Goal: Transaction & Acquisition: Purchase product/service

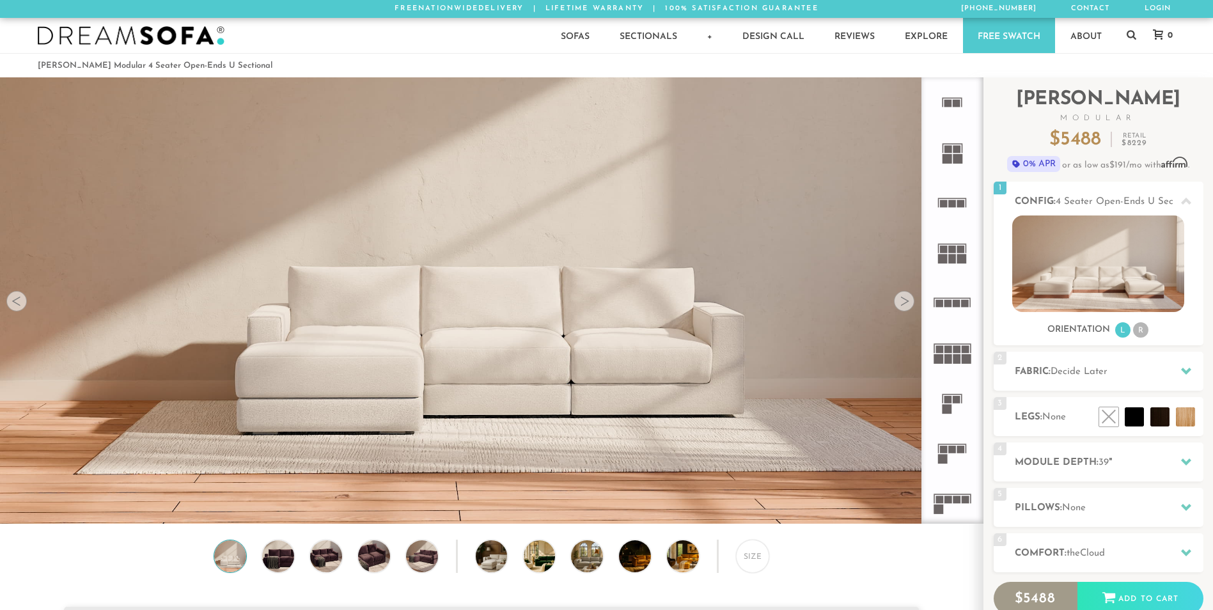
click at [662, 372] on video at bounding box center [491, 245] width 983 height 492
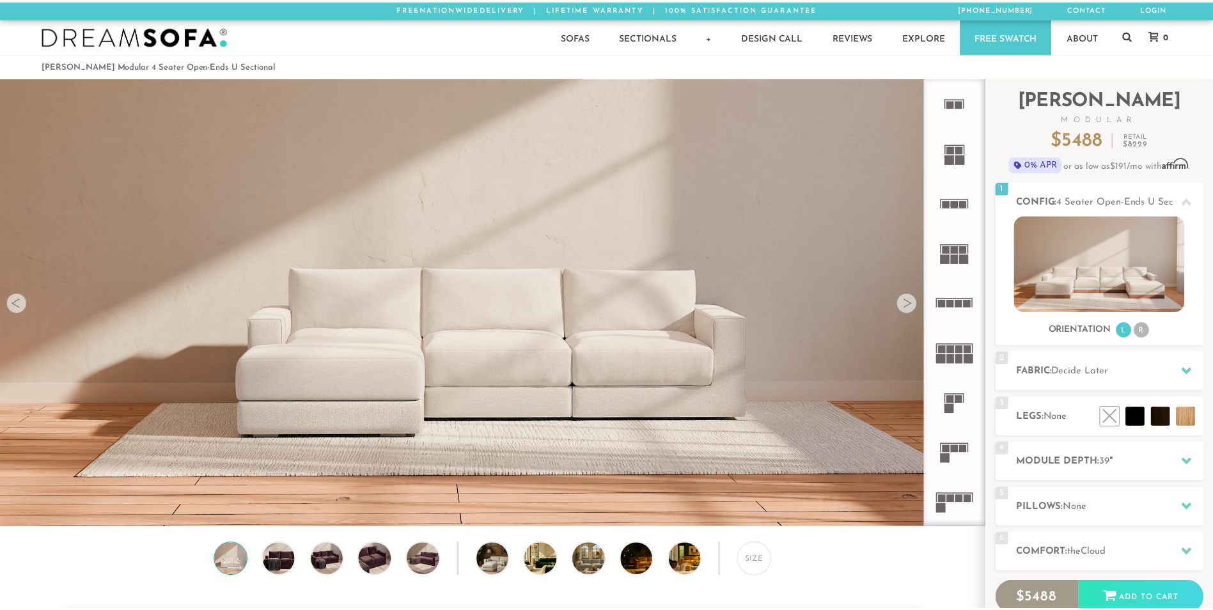
scroll to position [14977, 1213]
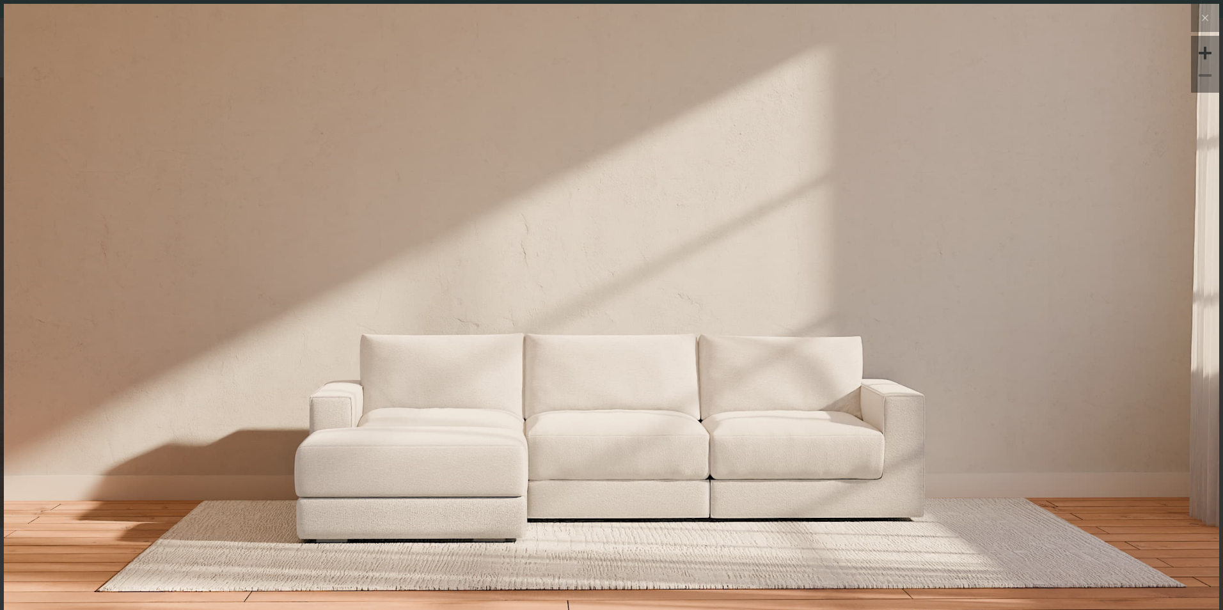
click at [482, 459] on img at bounding box center [611, 346] width 1215 height 684
click at [643, 213] on img at bounding box center [611, 206] width 1215 height 405
click at [1195, 47] on div at bounding box center [1204, 52] width 19 height 19
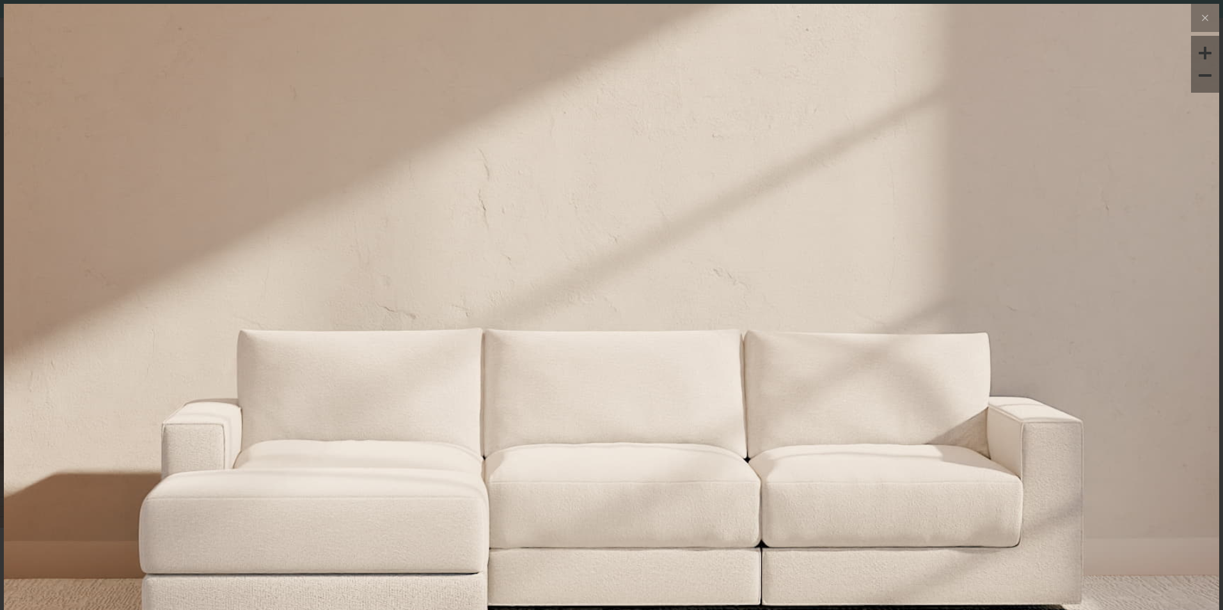
click at [1195, 47] on div at bounding box center [1204, 52] width 19 height 19
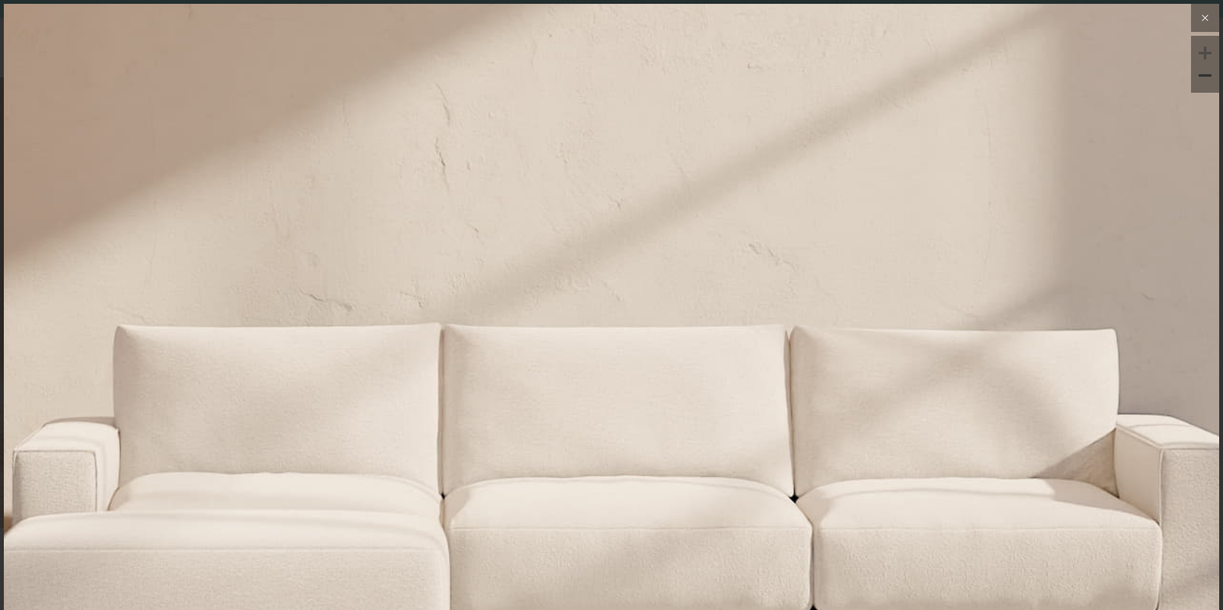
click at [1197, 15] on icon at bounding box center [1204, 17] width 15 height 15
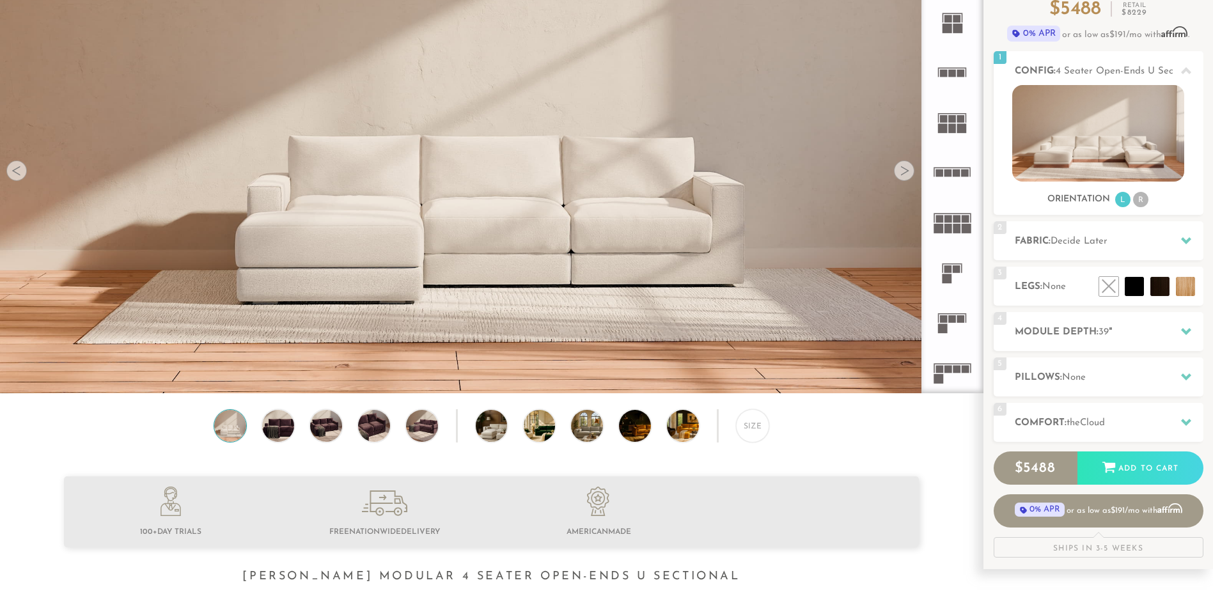
scroll to position [0, 0]
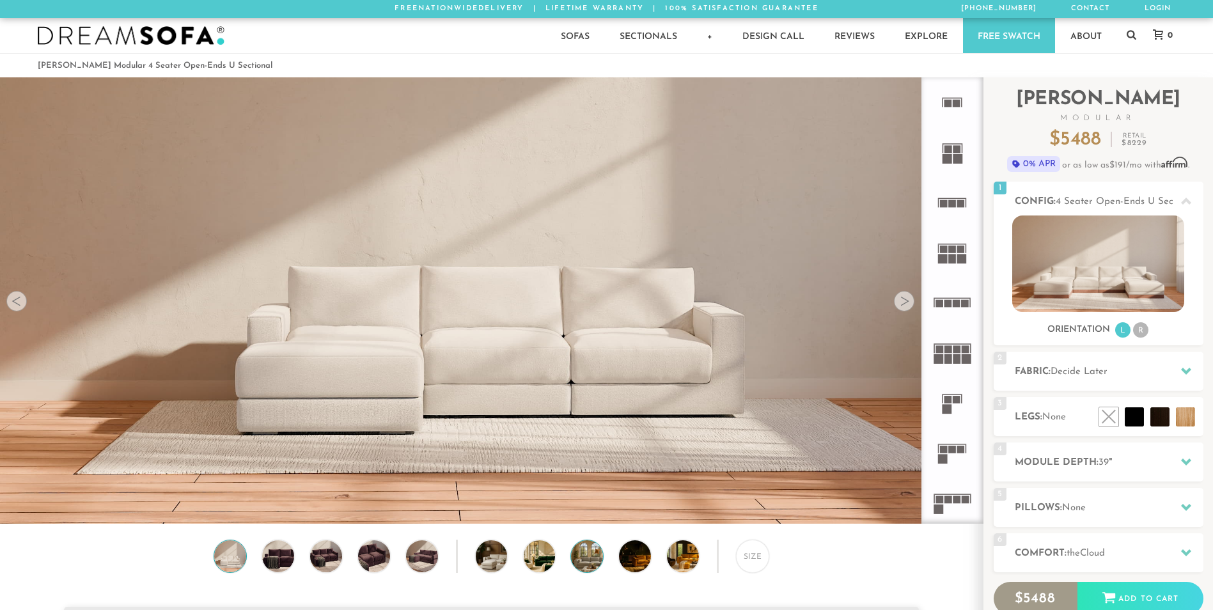
click at [592, 569] on img at bounding box center [599, 556] width 57 height 32
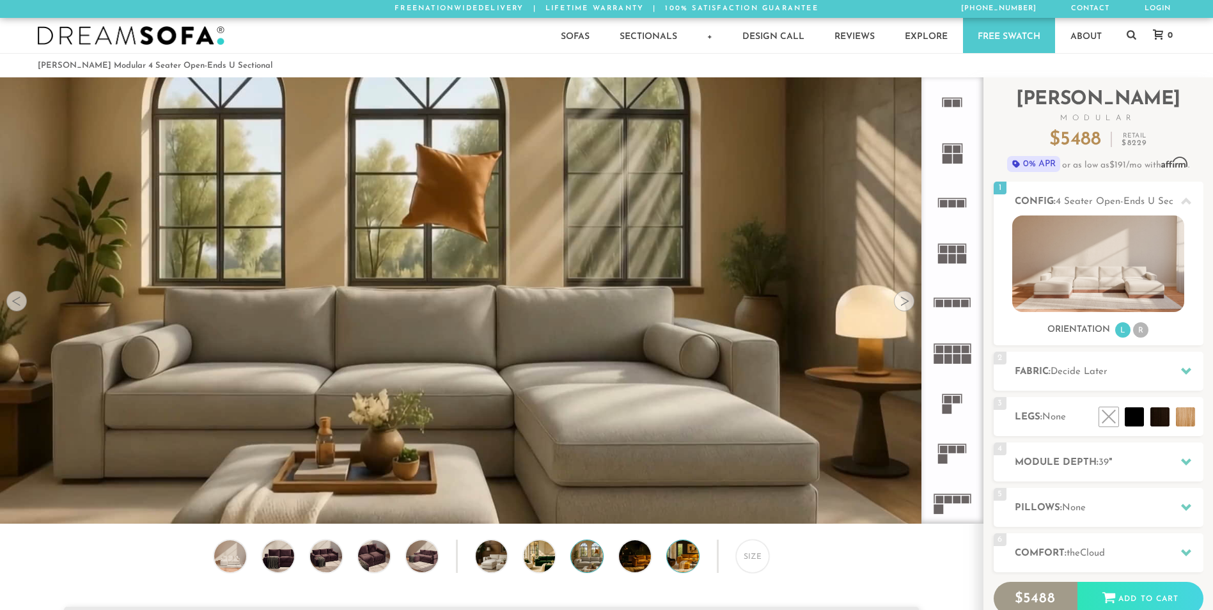
click at [688, 567] on img at bounding box center [695, 556] width 57 height 32
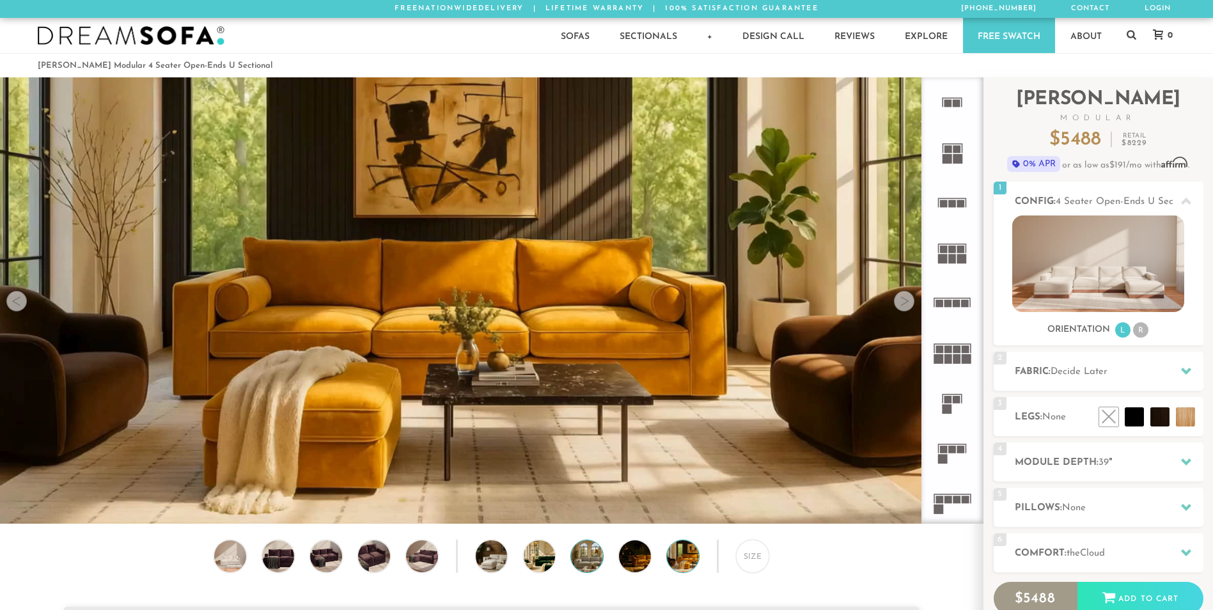
click at [582, 562] on img at bounding box center [599, 556] width 57 height 32
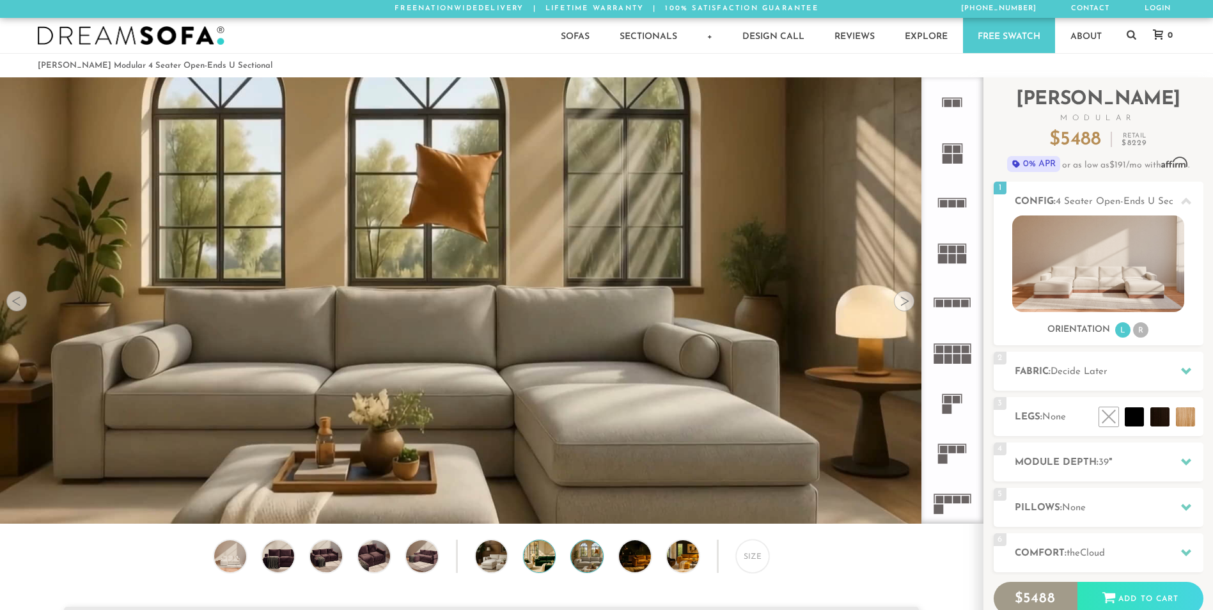
click at [543, 561] on img at bounding box center [552, 556] width 57 height 32
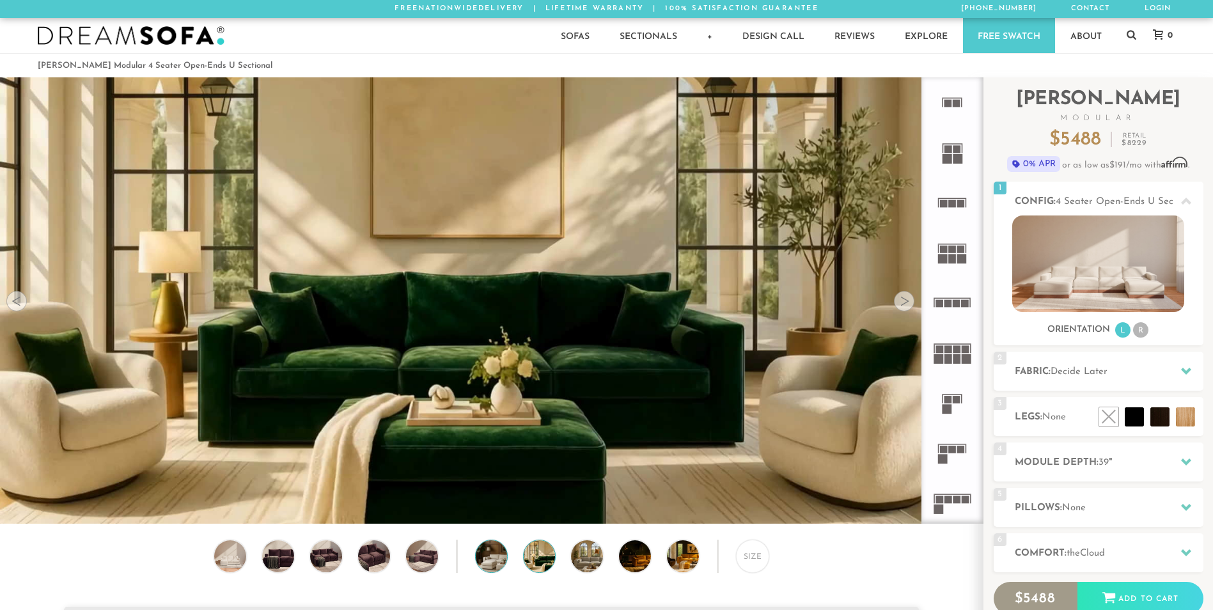
click at [499, 562] on img at bounding box center [504, 556] width 57 height 32
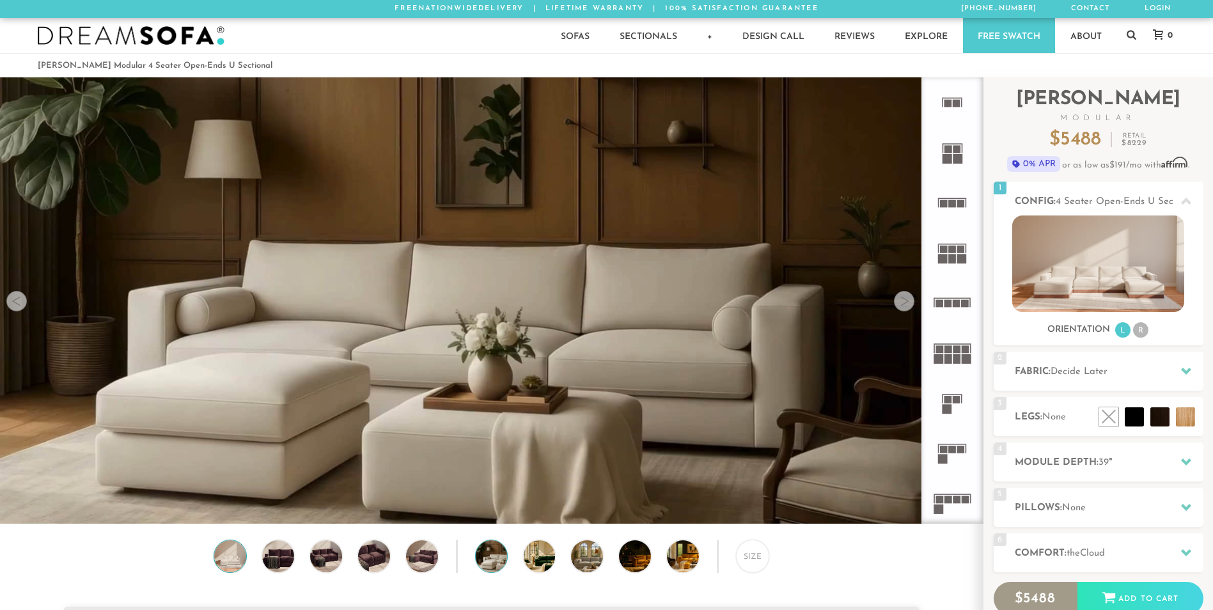
click at [226, 560] on img at bounding box center [230, 556] width 38 height 32
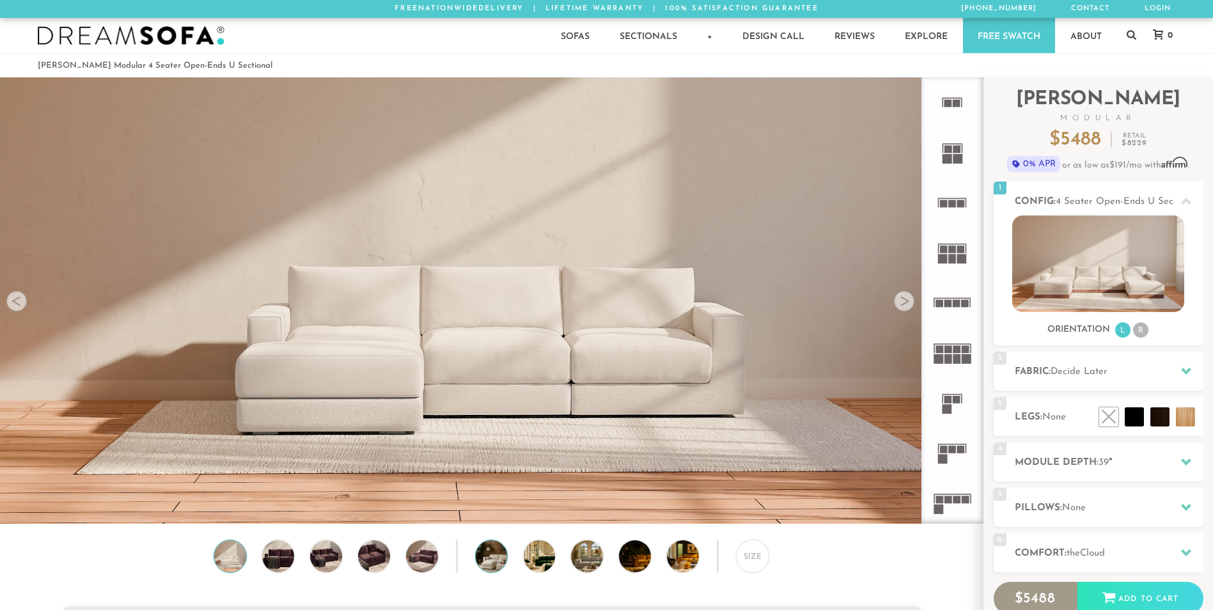
click at [492, 565] on img at bounding box center [504, 556] width 57 height 32
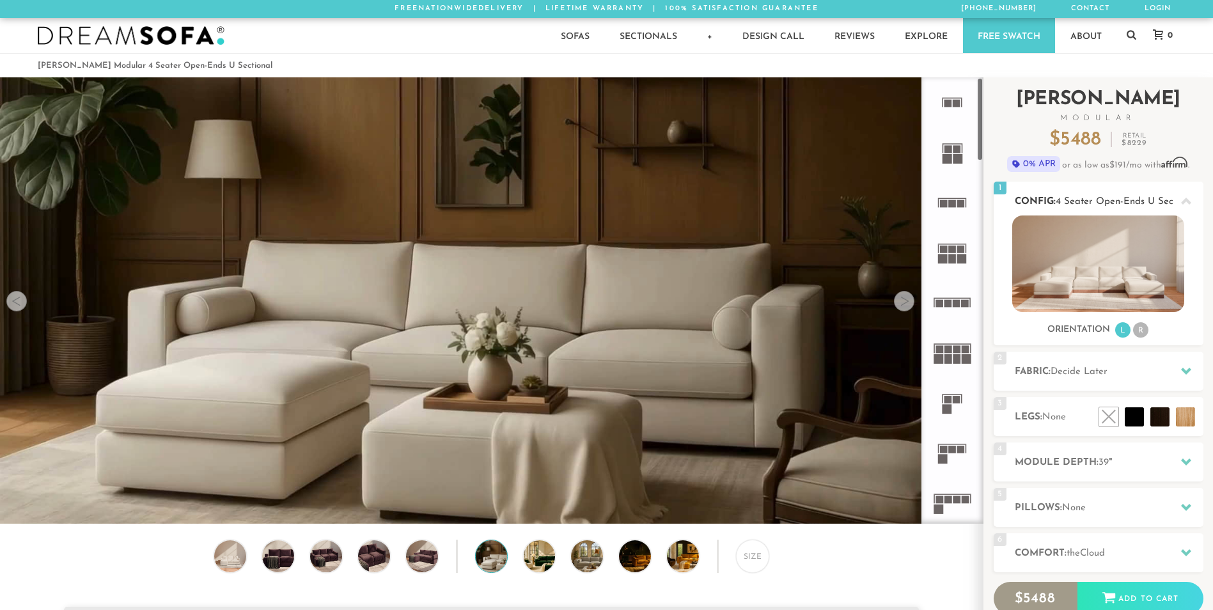
click at [1137, 269] on img at bounding box center [1098, 264] width 172 height 97
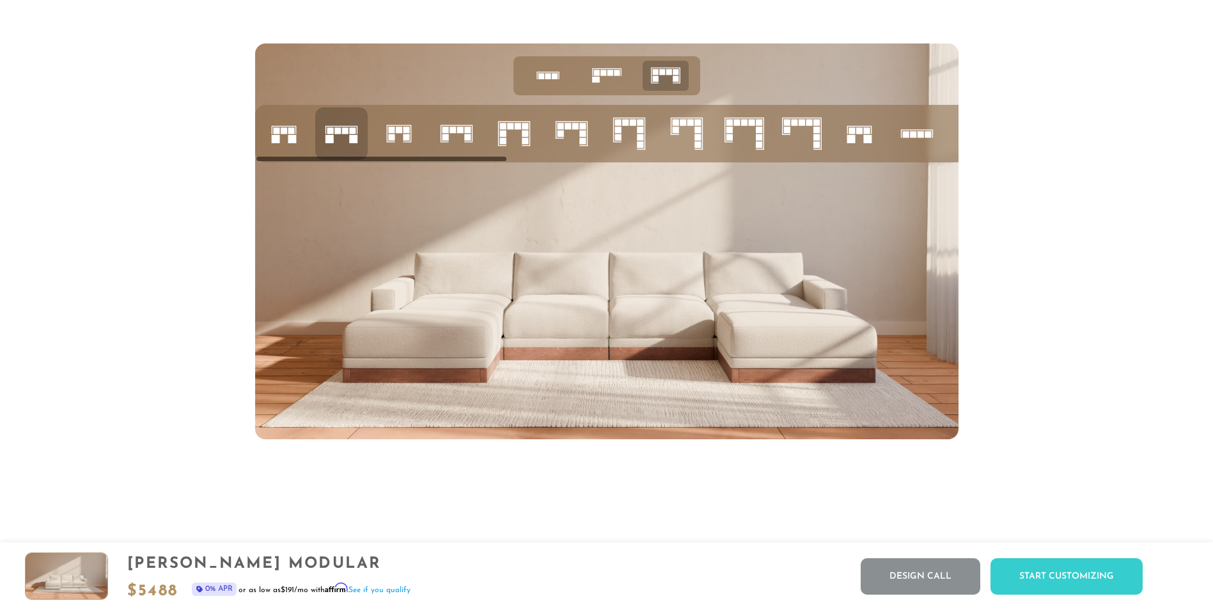
scroll to position [5567, 0]
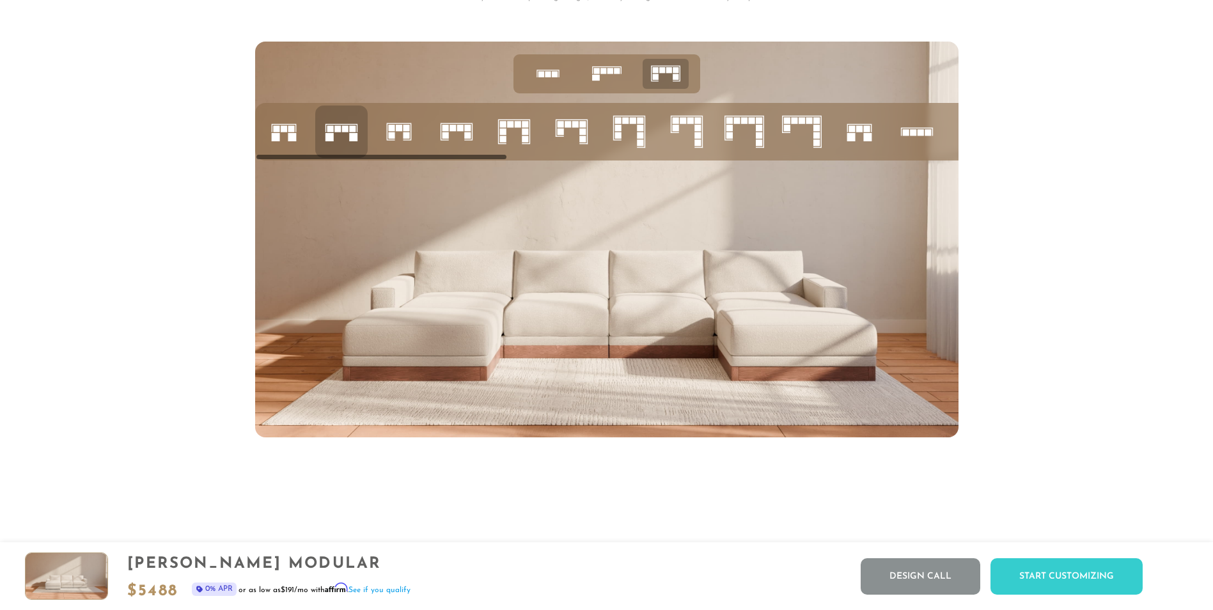
click at [665, 333] on img at bounding box center [607, 240] width 704 height 396
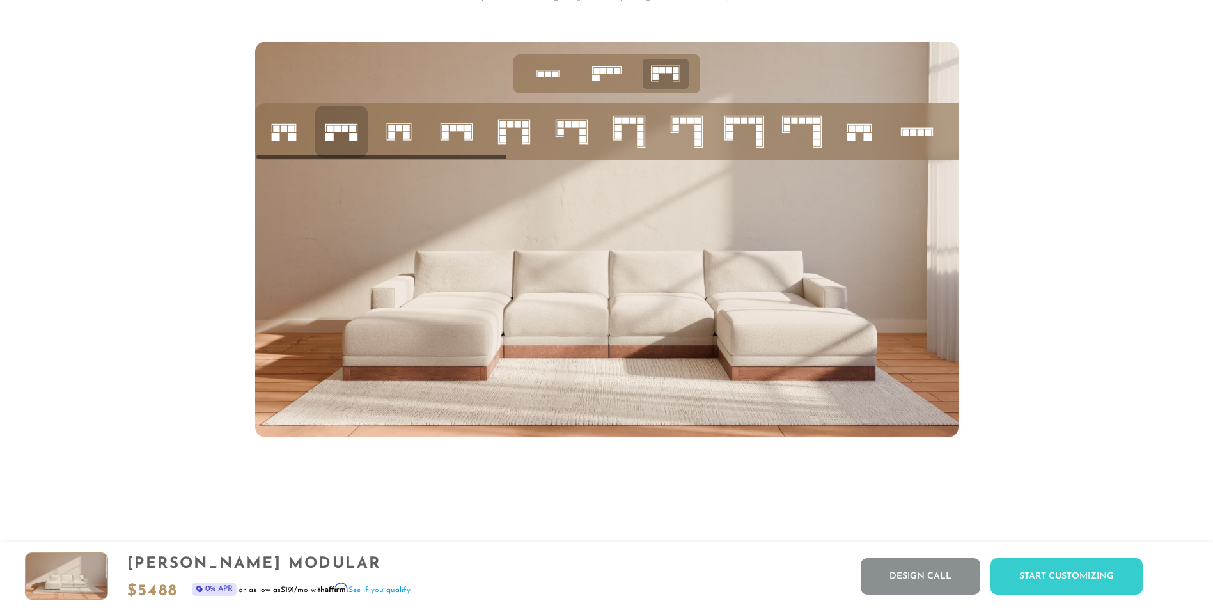
click at [635, 115] on icon at bounding box center [629, 131] width 43 height 43
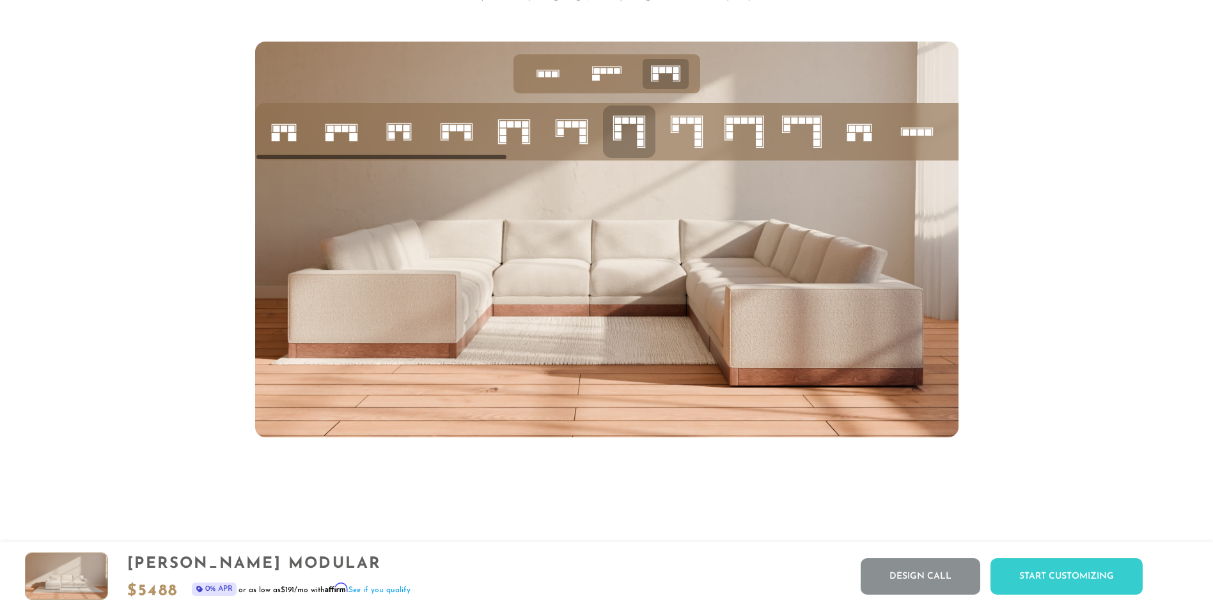
click at [808, 141] on icon at bounding box center [801, 131] width 43 height 43
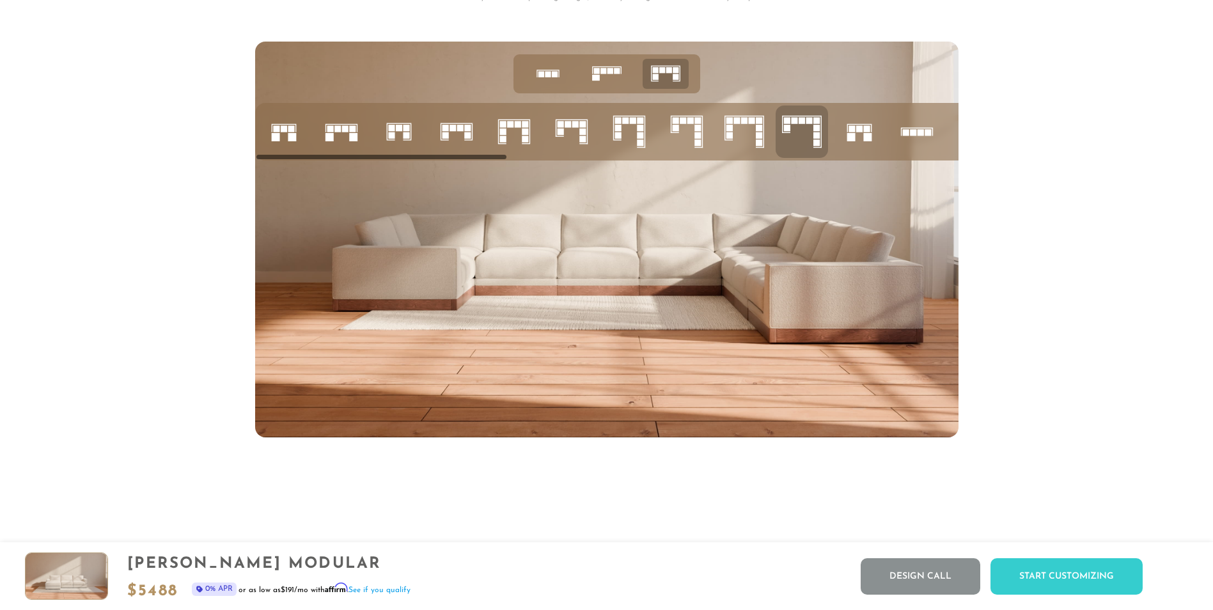
click at [744, 146] on icon at bounding box center [744, 131] width 43 height 43
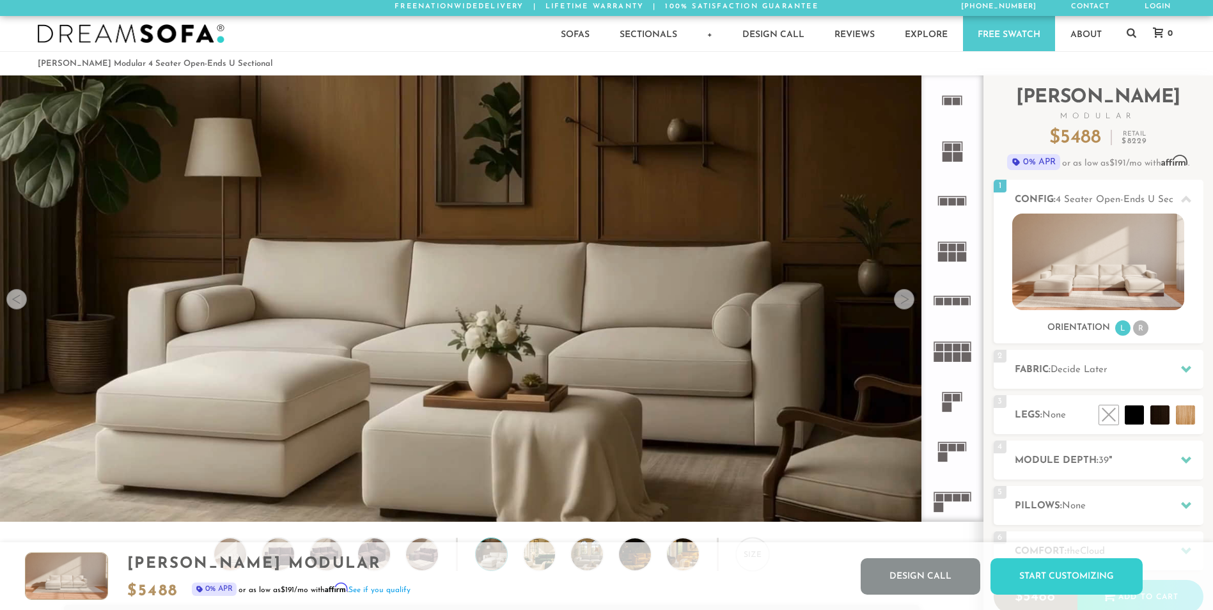
scroll to position [0, 0]
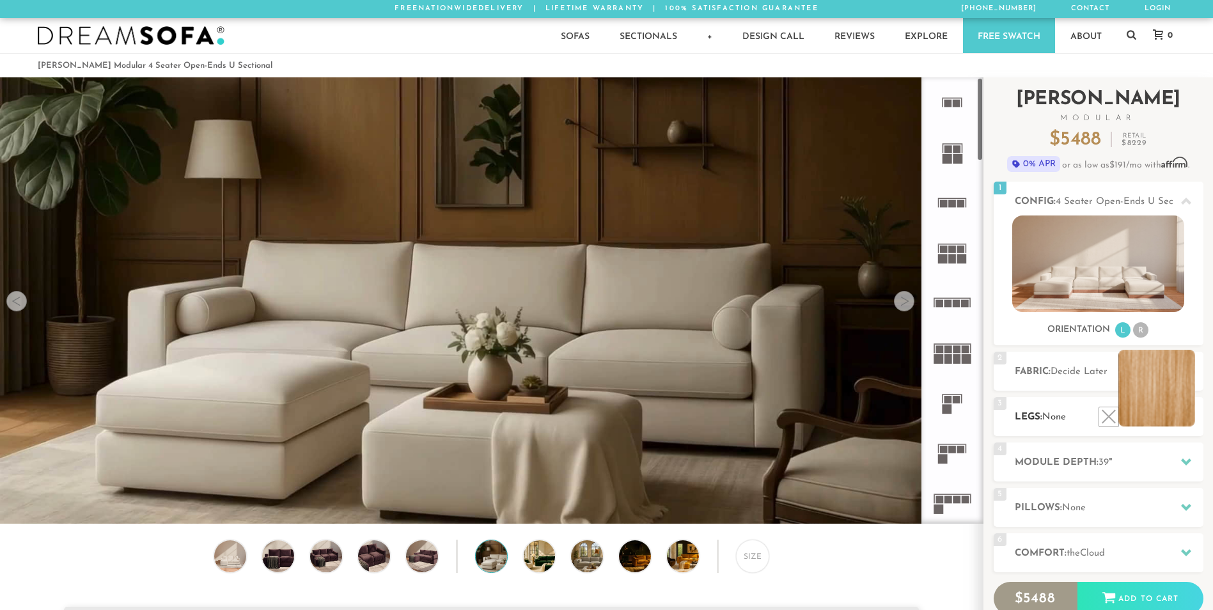
click at [1183, 418] on li at bounding box center [1157, 388] width 77 height 77
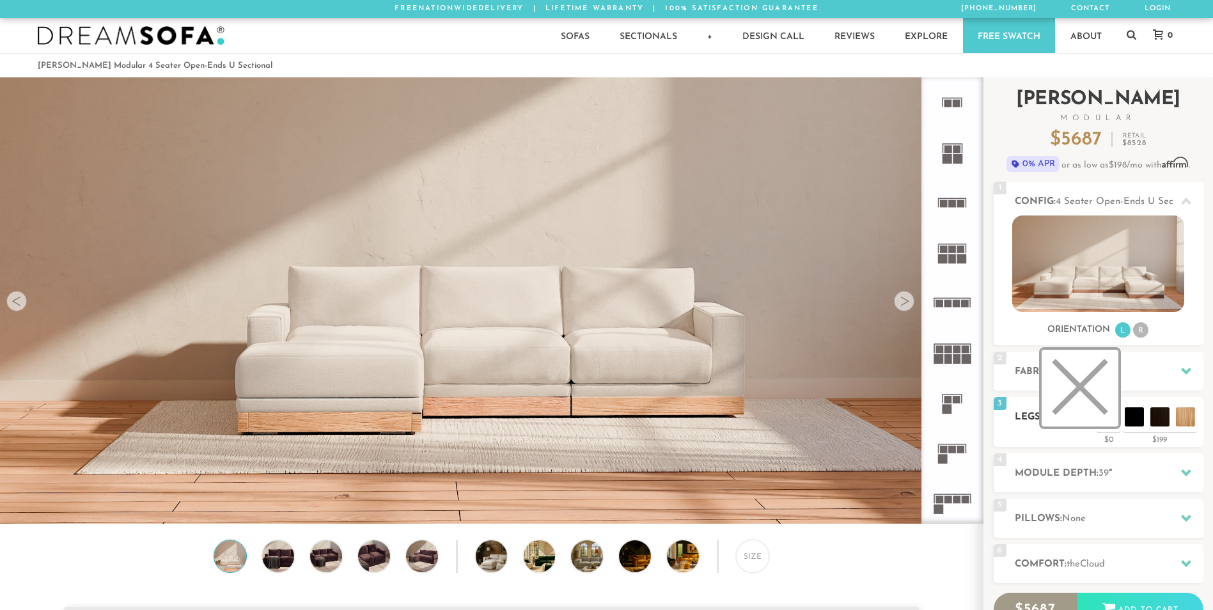
click at [1109, 418] on li at bounding box center [1080, 388] width 77 height 77
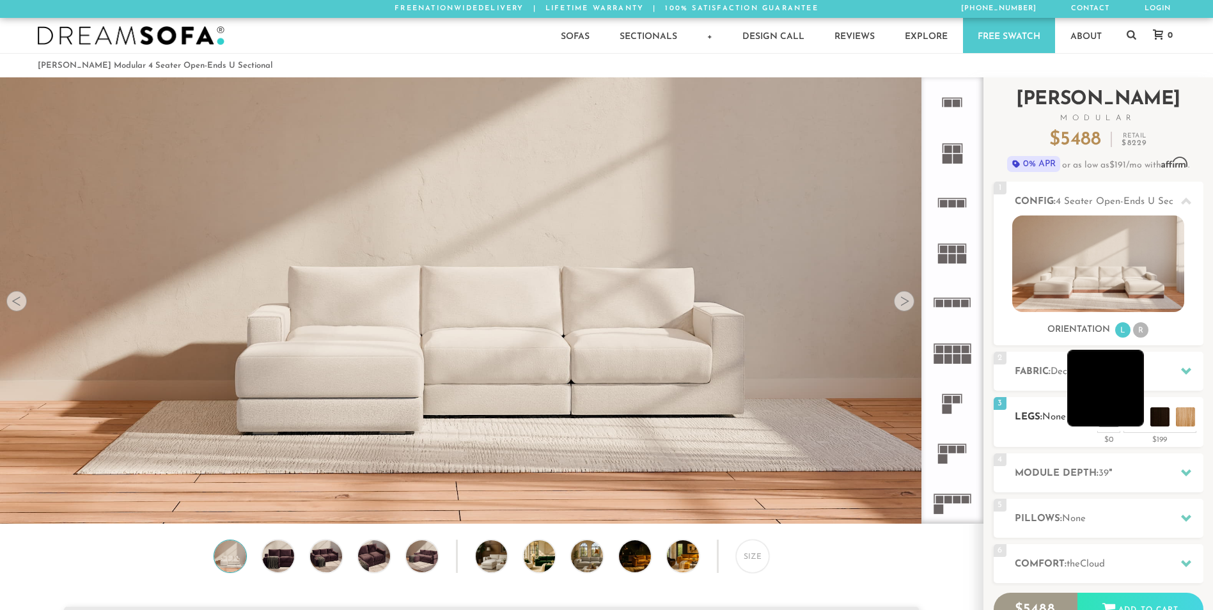
click at [1135, 413] on li at bounding box center [1105, 388] width 77 height 77
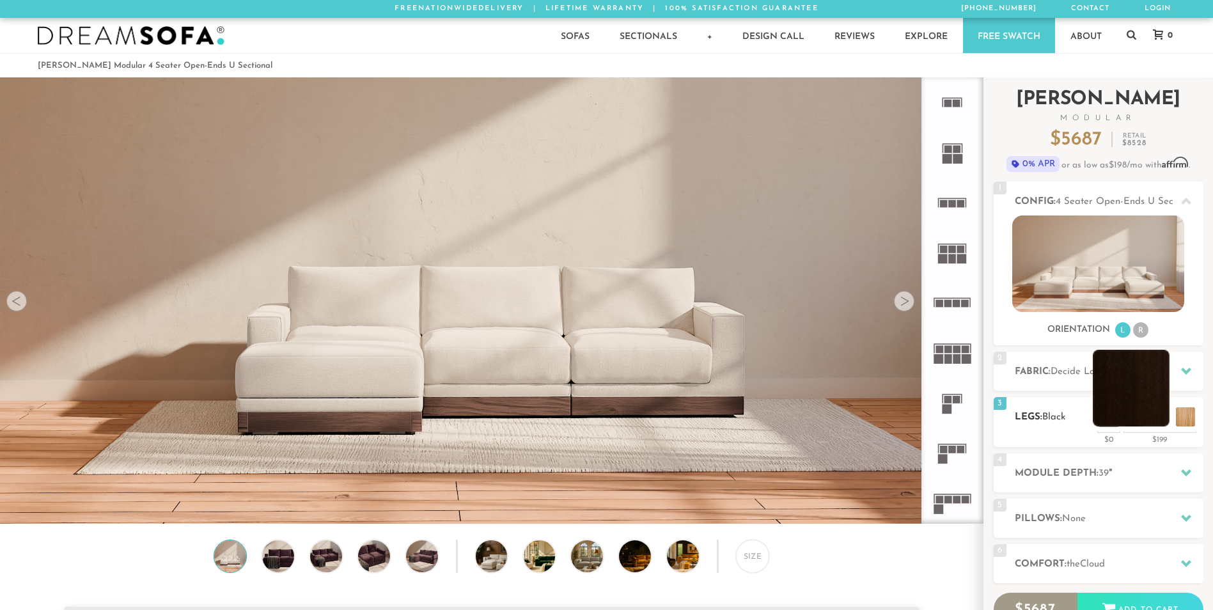
click at [1158, 411] on li at bounding box center [1131, 388] width 77 height 77
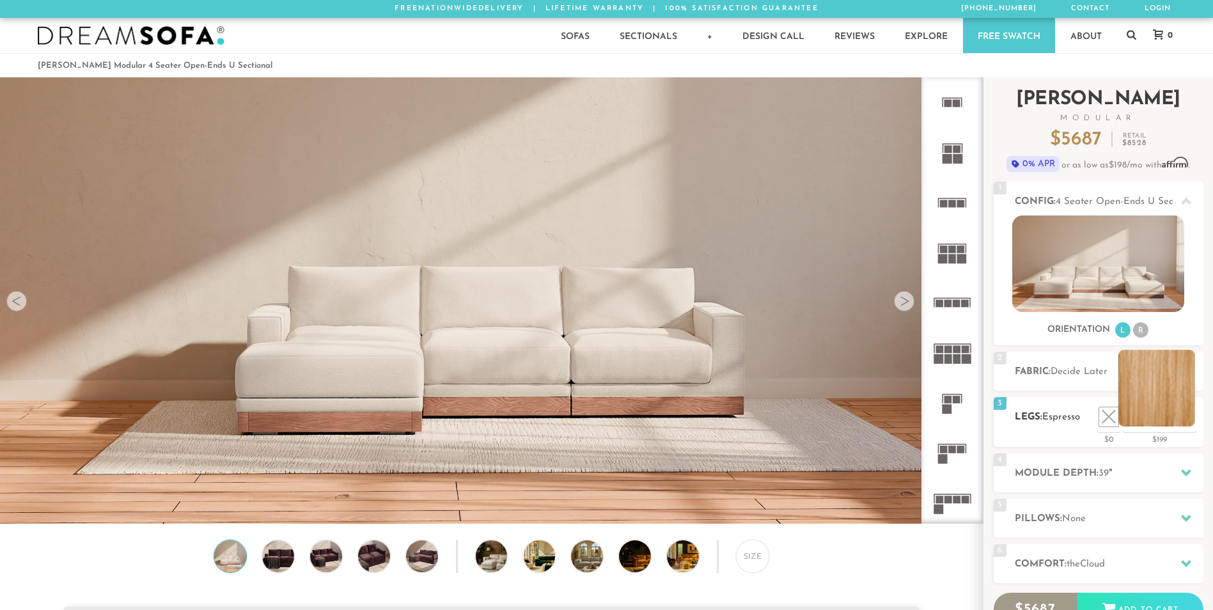
click at [1185, 411] on li at bounding box center [1157, 388] width 77 height 77
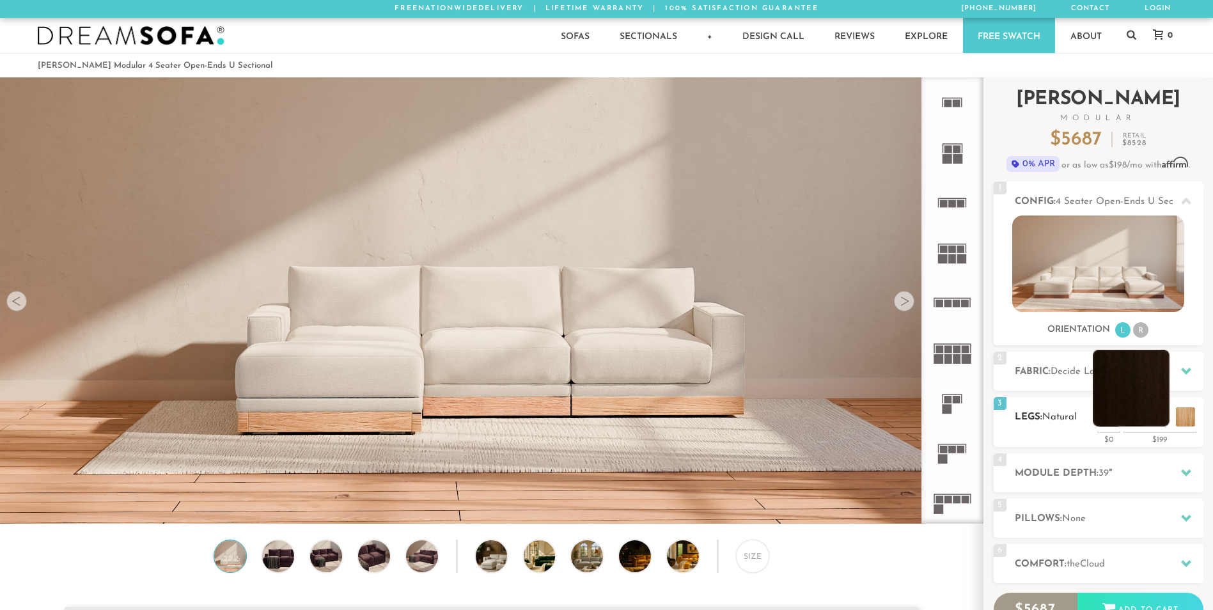
click at [1154, 412] on li at bounding box center [1131, 388] width 77 height 77
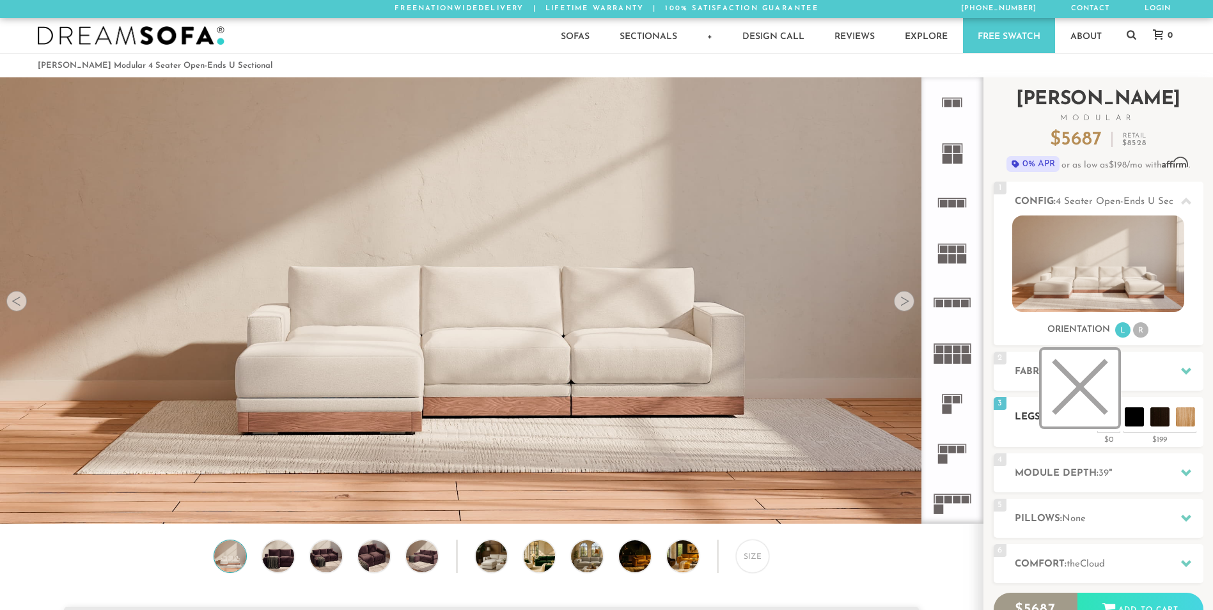
click at [1110, 418] on li at bounding box center [1080, 388] width 77 height 77
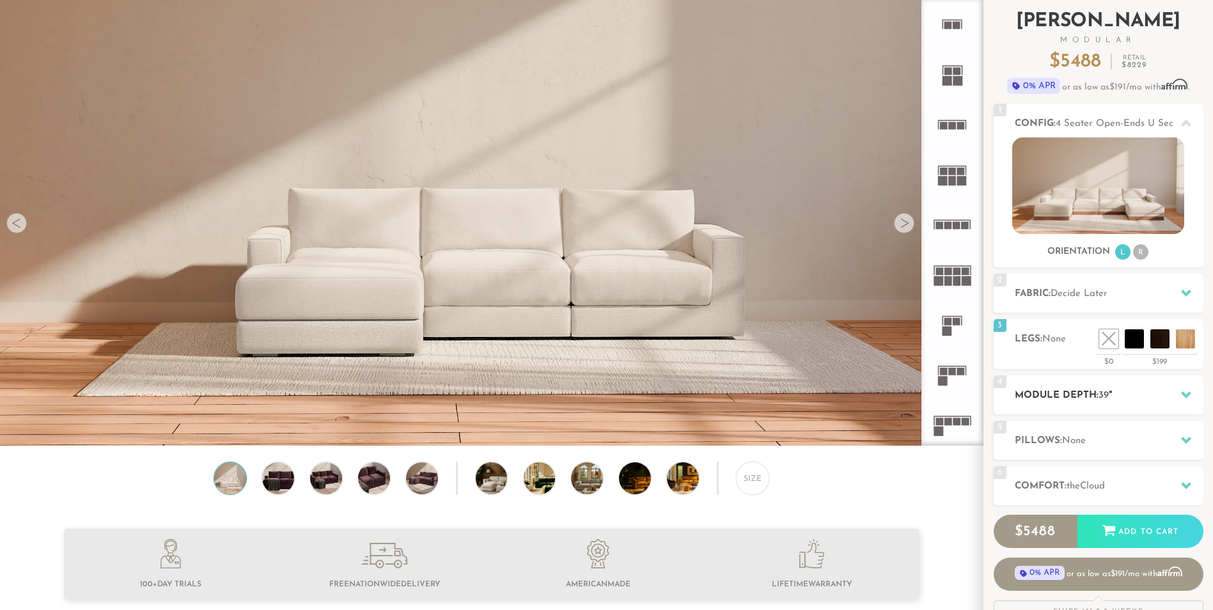
scroll to position [75, 0]
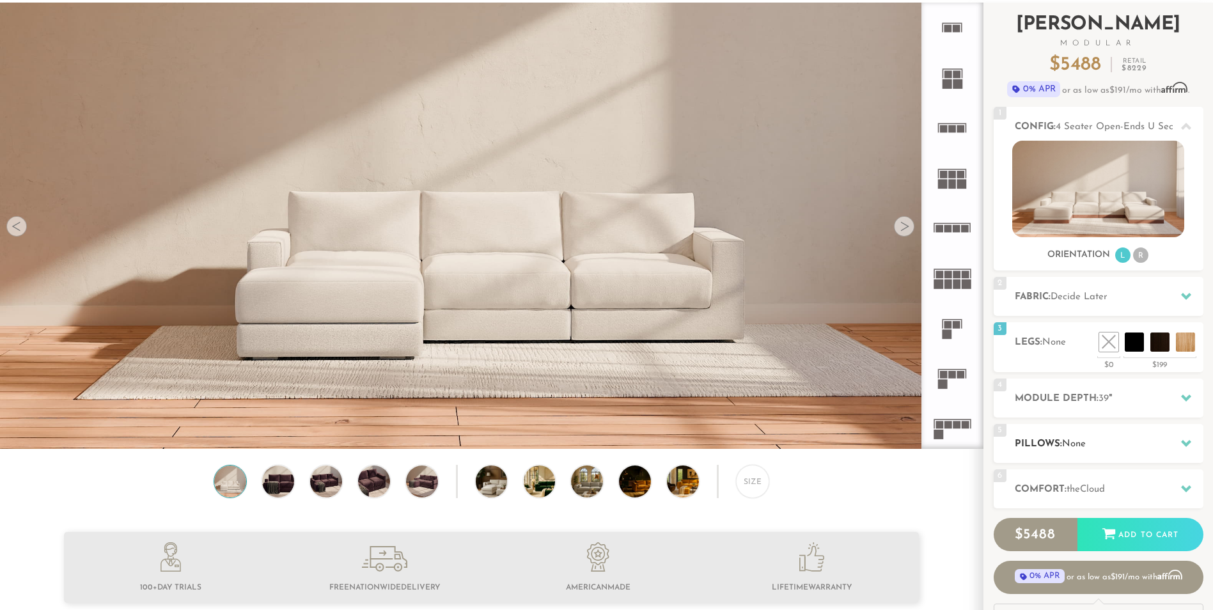
click at [1078, 442] on span "None" at bounding box center [1074, 444] width 24 height 10
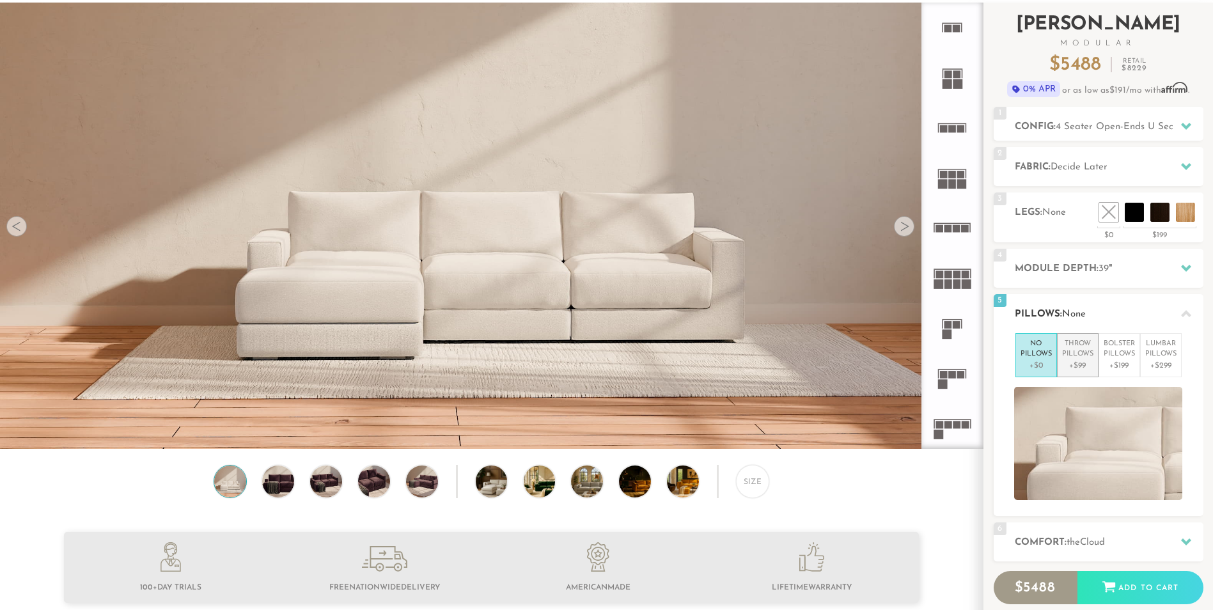
click at [1080, 366] on p "+$99" at bounding box center [1077, 366] width 31 height 12
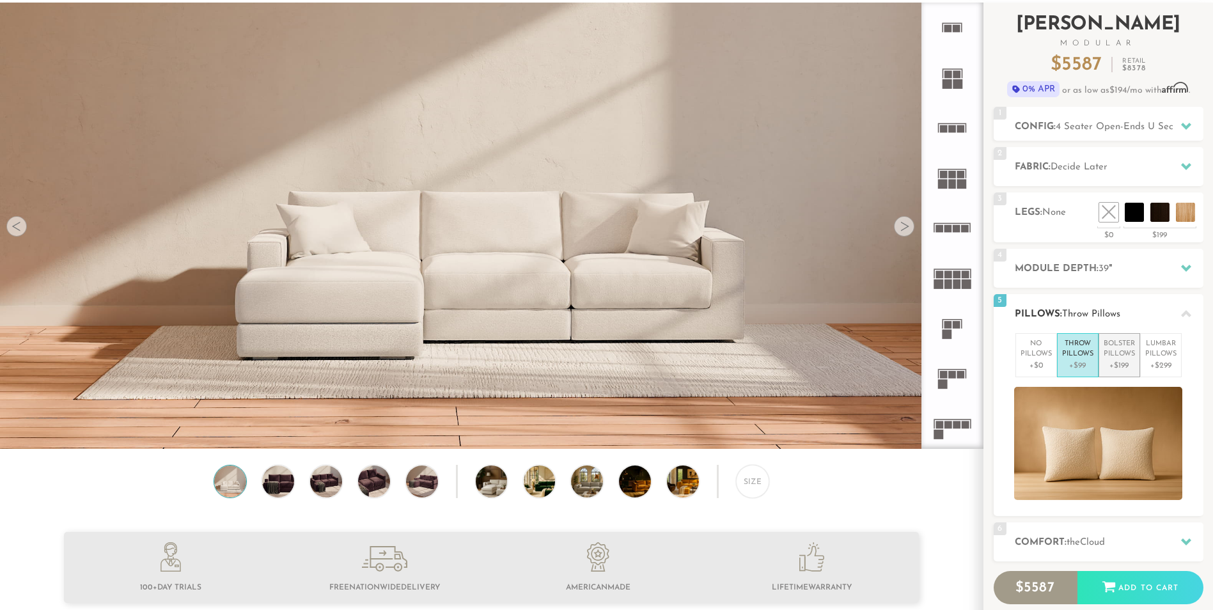
click at [1119, 359] on p "Bolster Pillows" at bounding box center [1119, 349] width 31 height 21
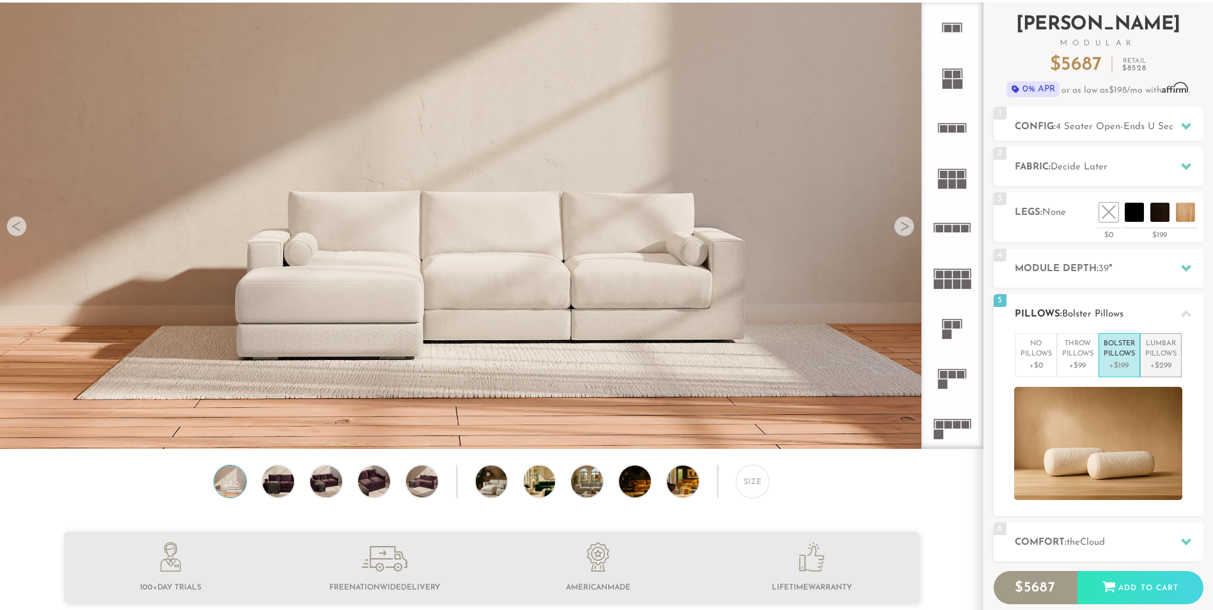
click at [1161, 366] on p "+$299" at bounding box center [1160, 366] width 31 height 12
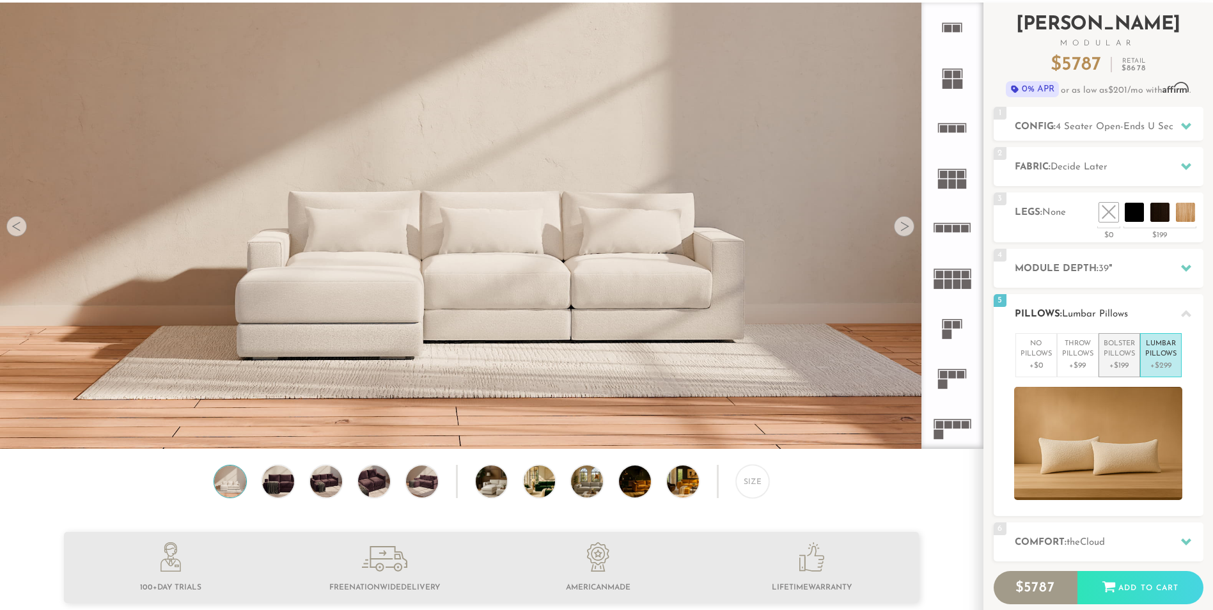
click at [1119, 366] on p "+$199" at bounding box center [1119, 366] width 31 height 12
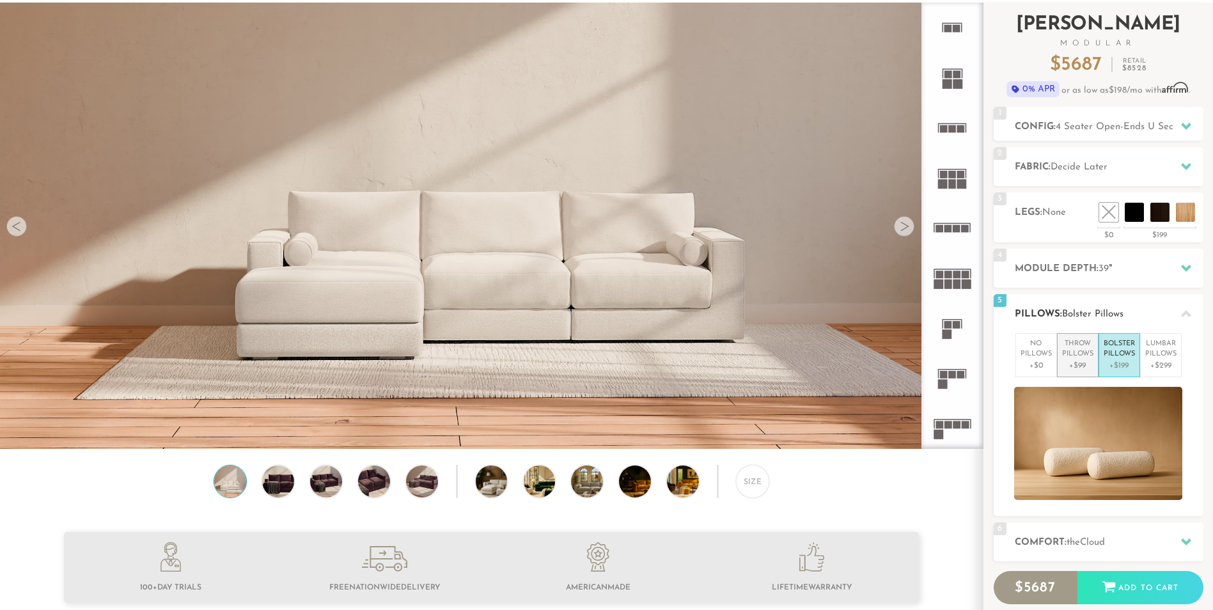
click at [1085, 365] on p "+$99" at bounding box center [1077, 366] width 31 height 12
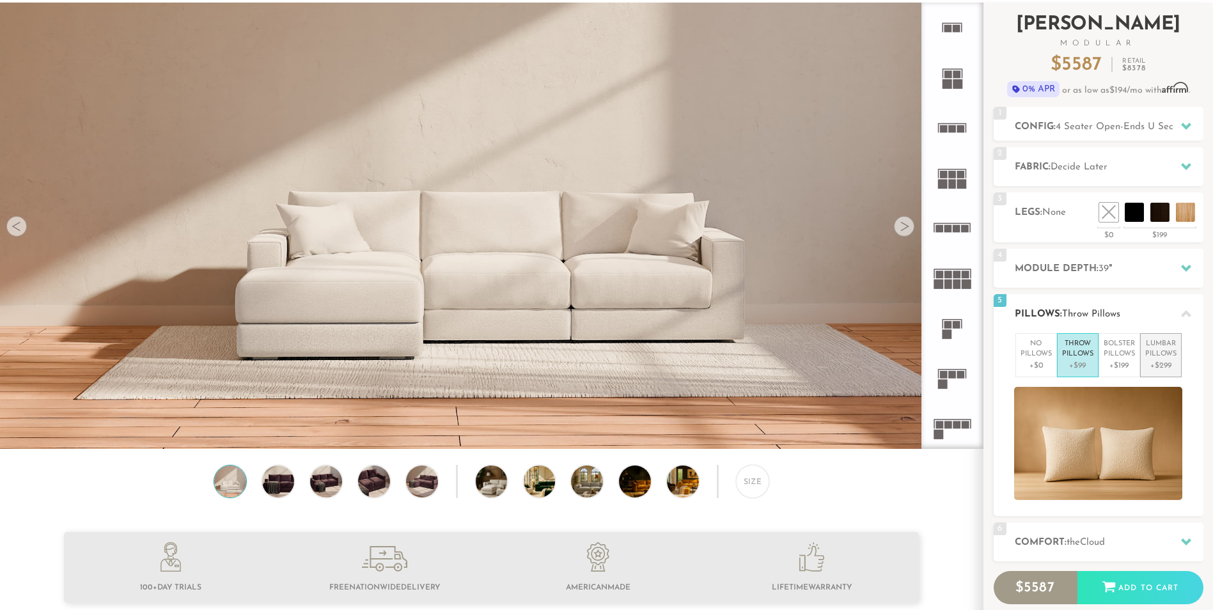
click at [1153, 363] on p "+$299" at bounding box center [1160, 366] width 31 height 12
